Goal: Find specific page/section: Find specific page/section

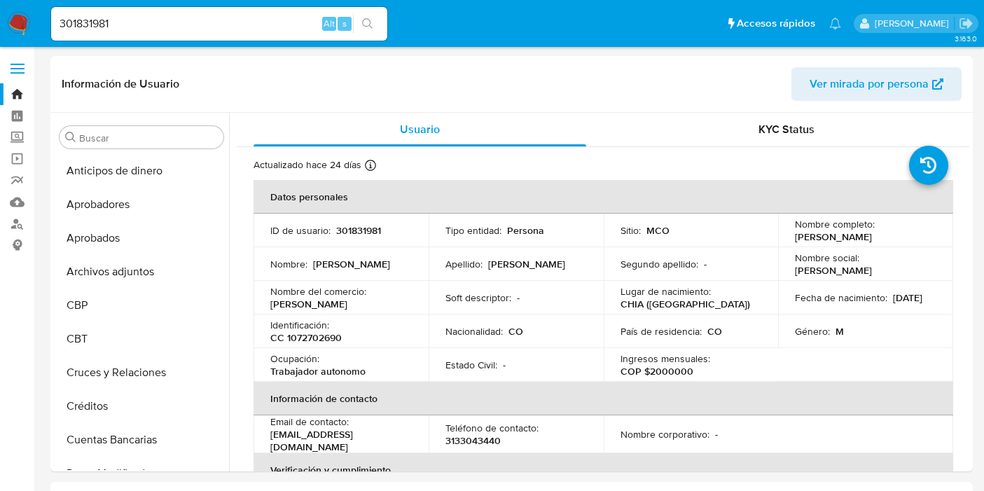
select select "10"
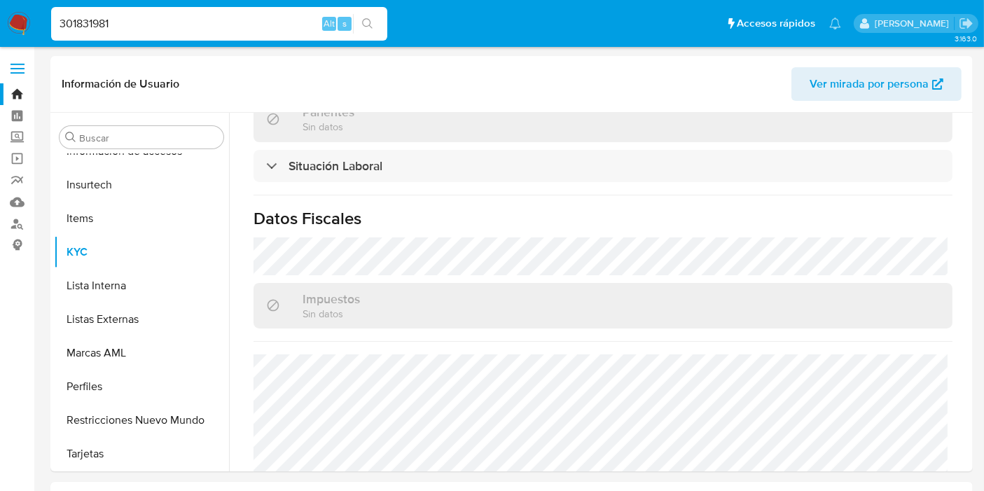
drag, startPoint x: 249, startPoint y: 29, endPoint x: 36, endPoint y: -1, distance: 215.0
paste input "SELECT DISTINCT A.CUS_CUST_ID, A.STATE_ID, A.AVK_ACCOUNT_ID, A.AVK_ACCOUNT_STAT…"
click at [164, 20] on input "301831981" at bounding box center [219, 24] width 336 height 18
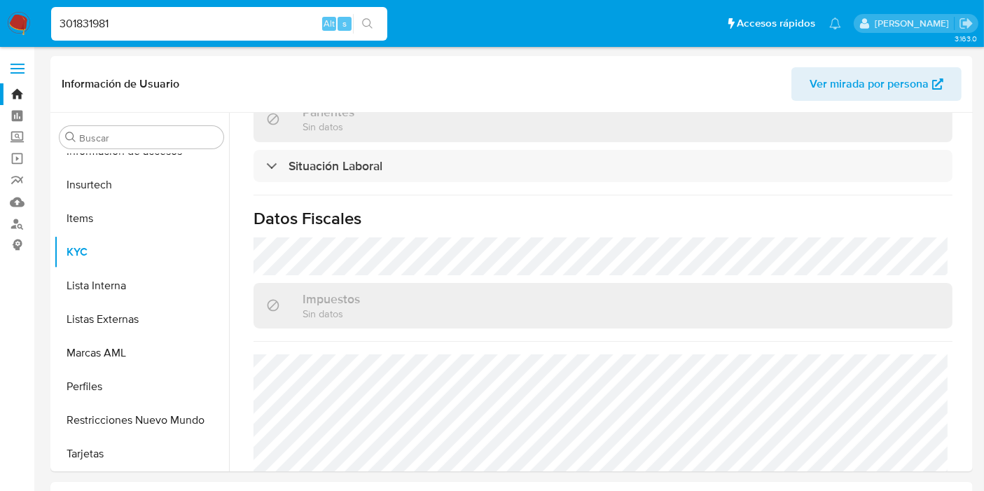
drag, startPoint x: 87, startPoint y: 15, endPoint x: 36, endPoint y: 13, distance: 50.5
click at [37, 13] on nav "Pausado Ver notificaciones 301831981 Alt s Accesos rápidos Presiona las siguien…" at bounding box center [492, 23] width 984 height 47
paste input "2332961324"
type input "2332961324"
click at [368, 22] on icon "search-icon" at bounding box center [367, 23] width 11 height 11
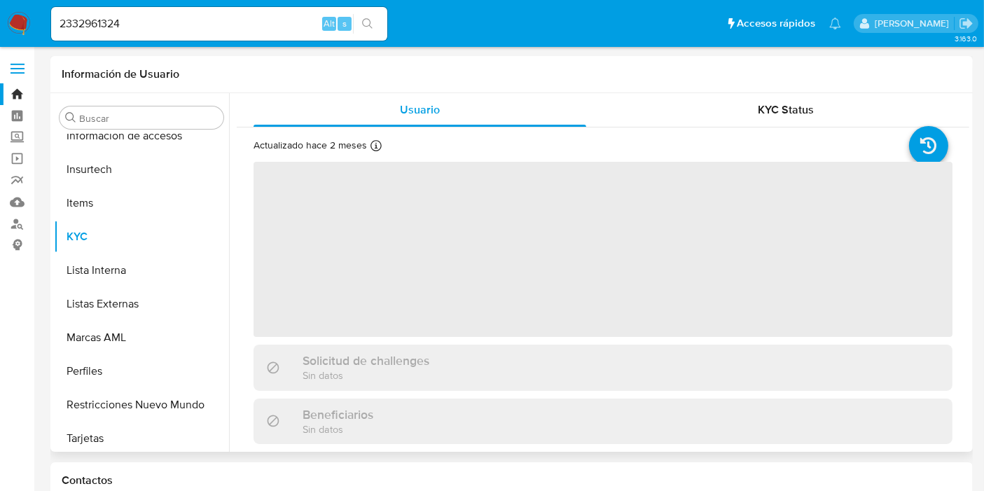
scroll to position [692, 0]
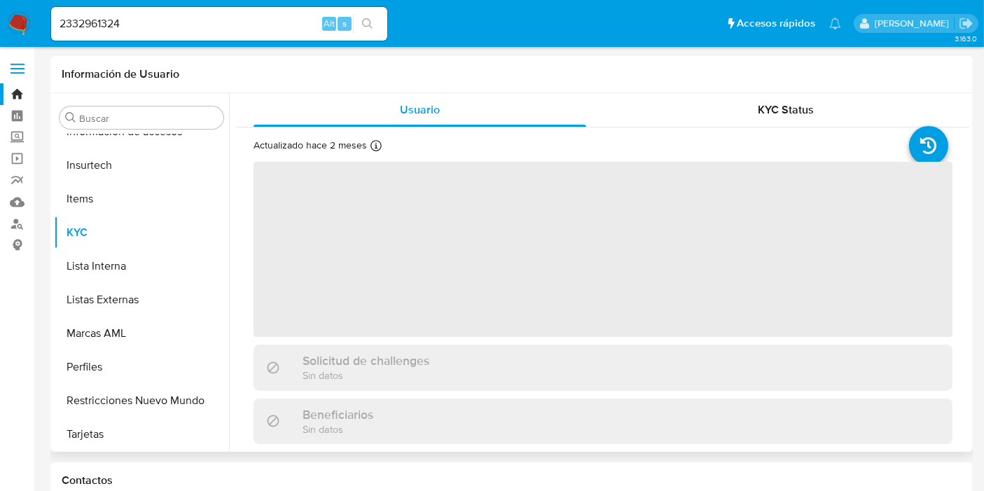
select select "10"
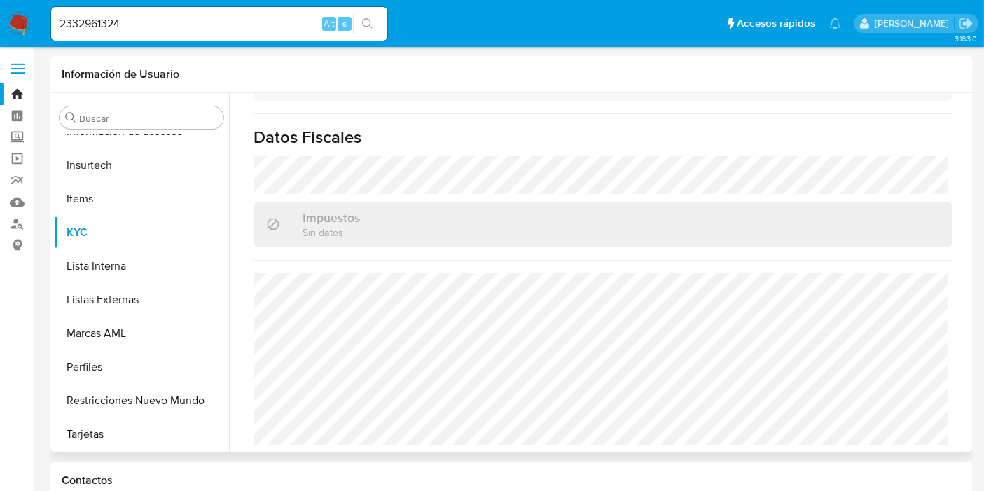
scroll to position [155, 0]
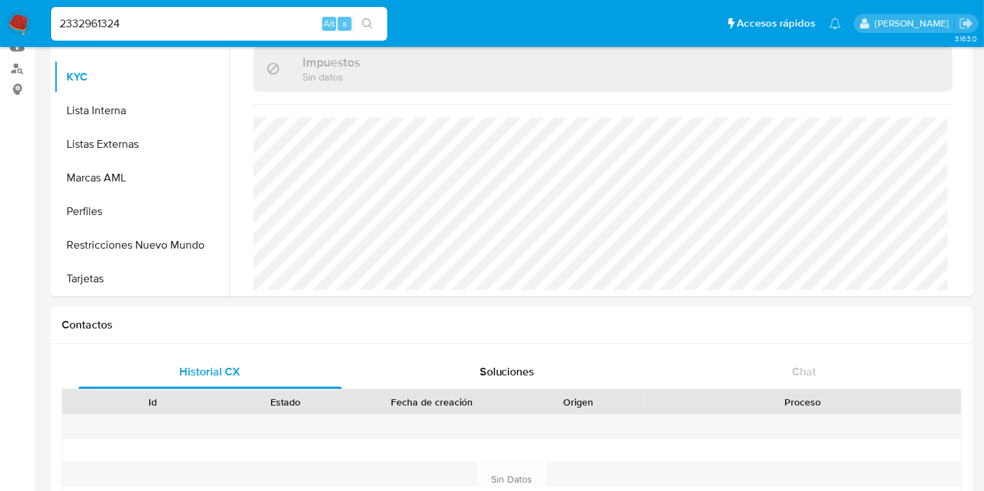
drag, startPoint x: 165, startPoint y: 24, endPoint x: 122, endPoint y: 21, distance: 43.5
click at [38, 7] on nav "Pausado Ver notificaciones 2332961324 Alt s Accesos rápidos Presiona las siguie…" at bounding box center [492, 23] width 984 height 47
paste input "580393049"
type input "580393049"
click at [368, 27] on icon "search-icon" at bounding box center [367, 23] width 11 height 11
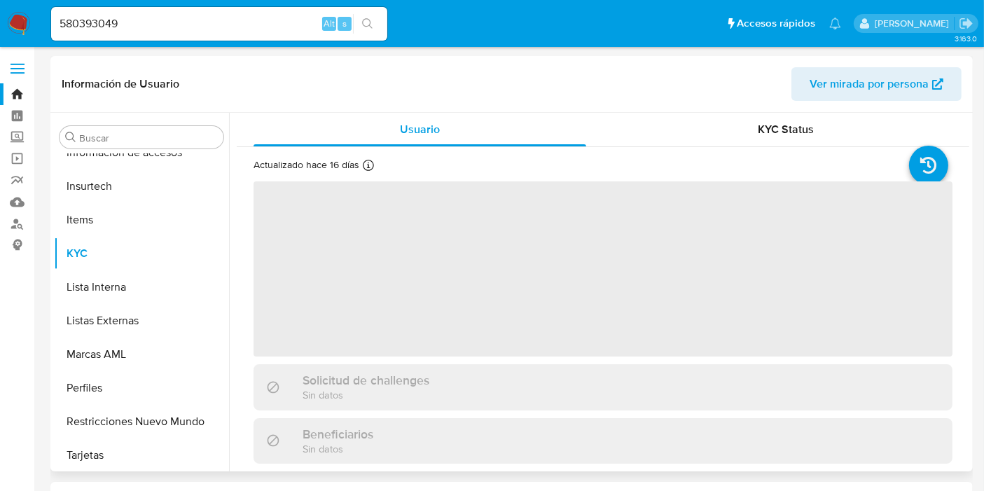
scroll to position [692, 0]
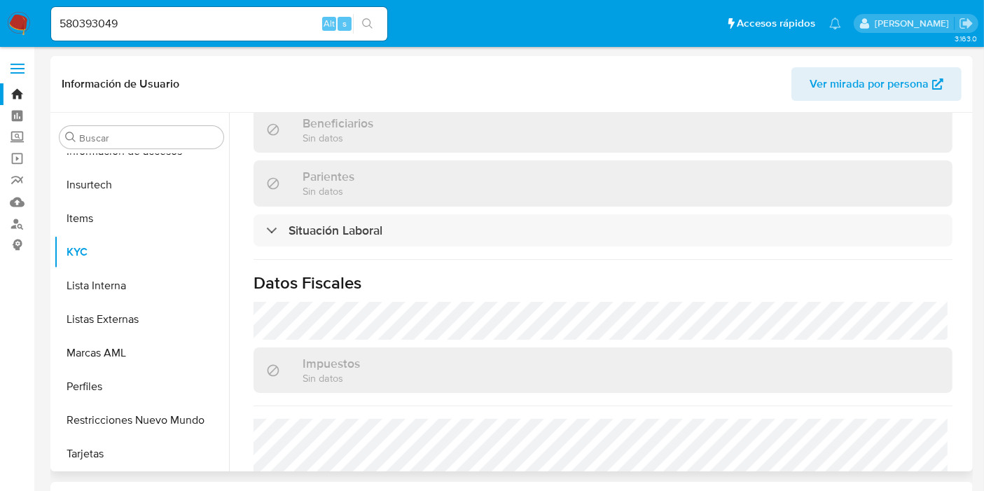
select select "10"
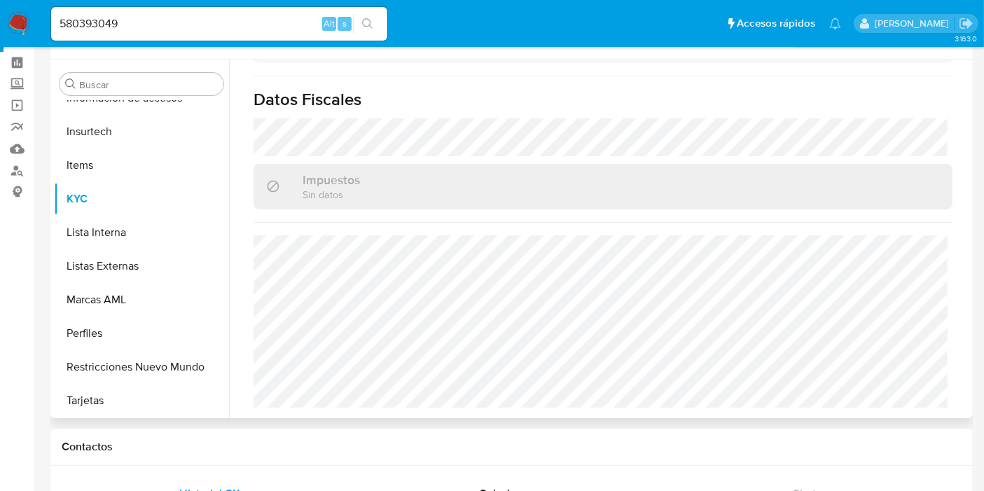
scroll to position [78, 0]
